Goal: Task Accomplishment & Management: Manage account settings

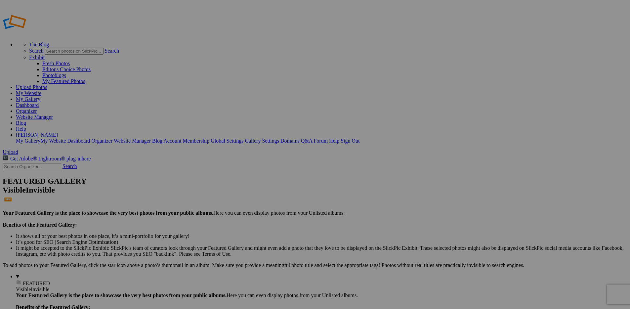
click at [41, 90] on link "My Website" at bounding box center [28, 93] width 25 height 6
click at [18, 149] on span "Upload" at bounding box center [11, 152] width 16 height 6
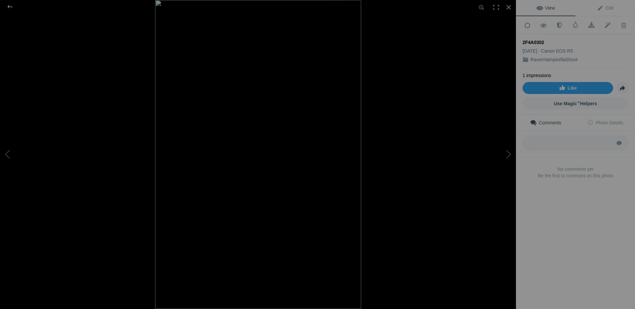
click at [184, 78] on img at bounding box center [258, 154] width 206 height 309
click at [184, 78] on img at bounding box center [258, 270] width 516 height 774
click at [78, 64] on div at bounding box center [258, 154] width 516 height 309
click at [7, 5] on div at bounding box center [10, 6] width 24 height 13
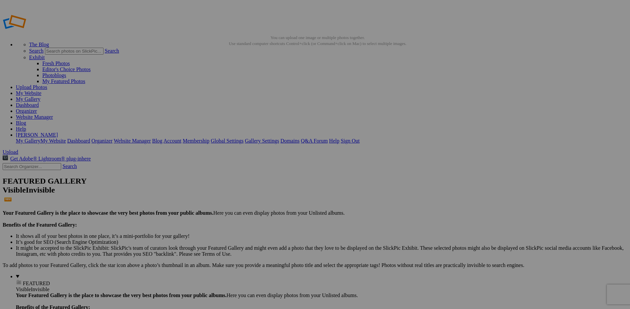
drag, startPoint x: 117, startPoint y: 145, endPoint x: 44, endPoint y: 205, distance: 94.9
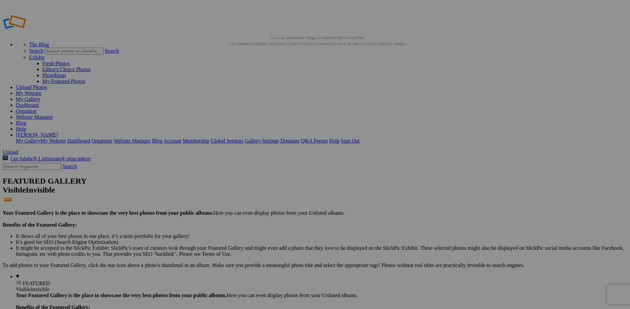
drag, startPoint x: 120, startPoint y: 148, endPoint x: 49, endPoint y: 206, distance: 91.6
click at [41, 90] on link "My Website" at bounding box center [28, 93] width 25 height 6
click at [18, 149] on span "Upload" at bounding box center [11, 152] width 16 height 6
